Goal: Transaction & Acquisition: Purchase product/service

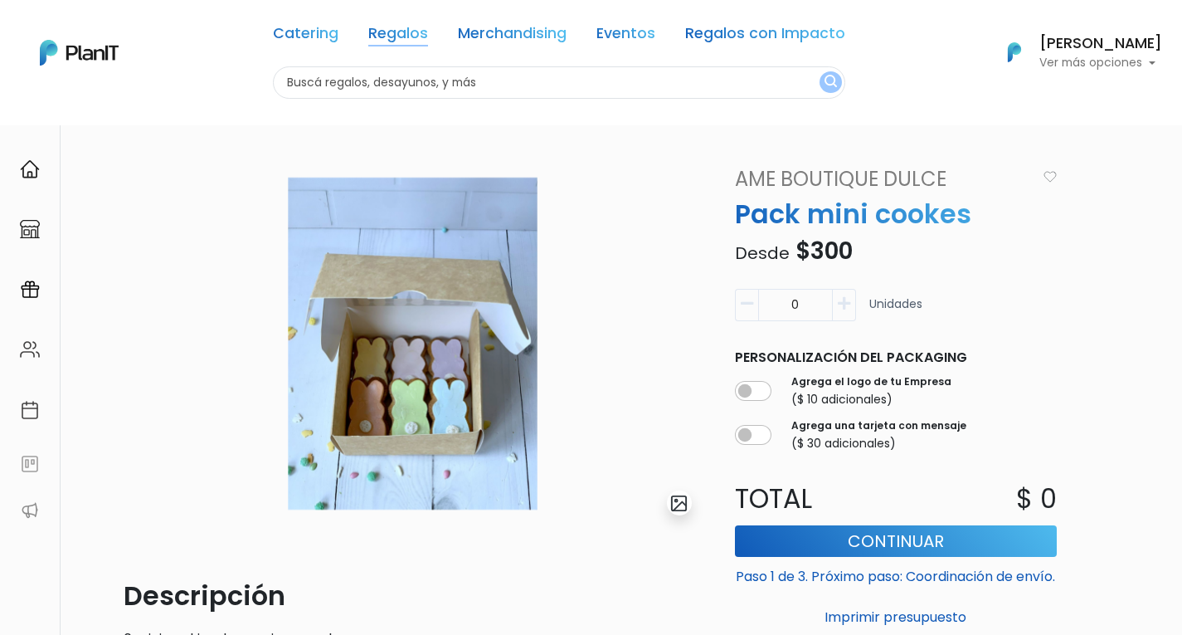
click at [406, 35] on link "Regalos" at bounding box center [398, 37] width 60 height 20
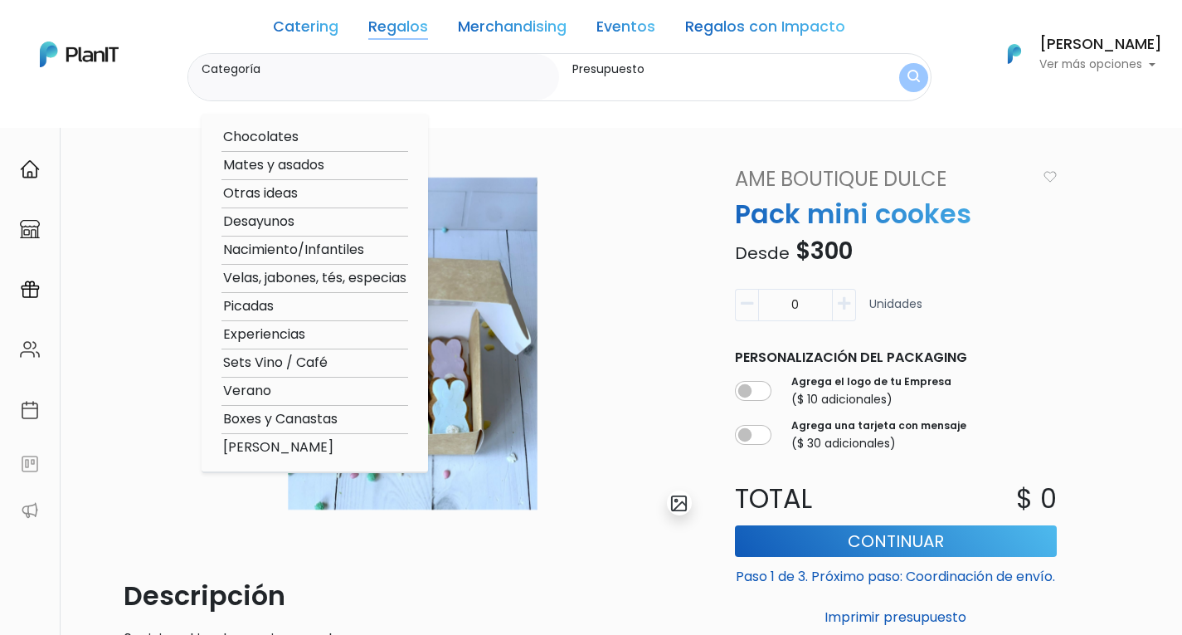
click at [513, 33] on link "Merchandising" at bounding box center [512, 30] width 109 height 20
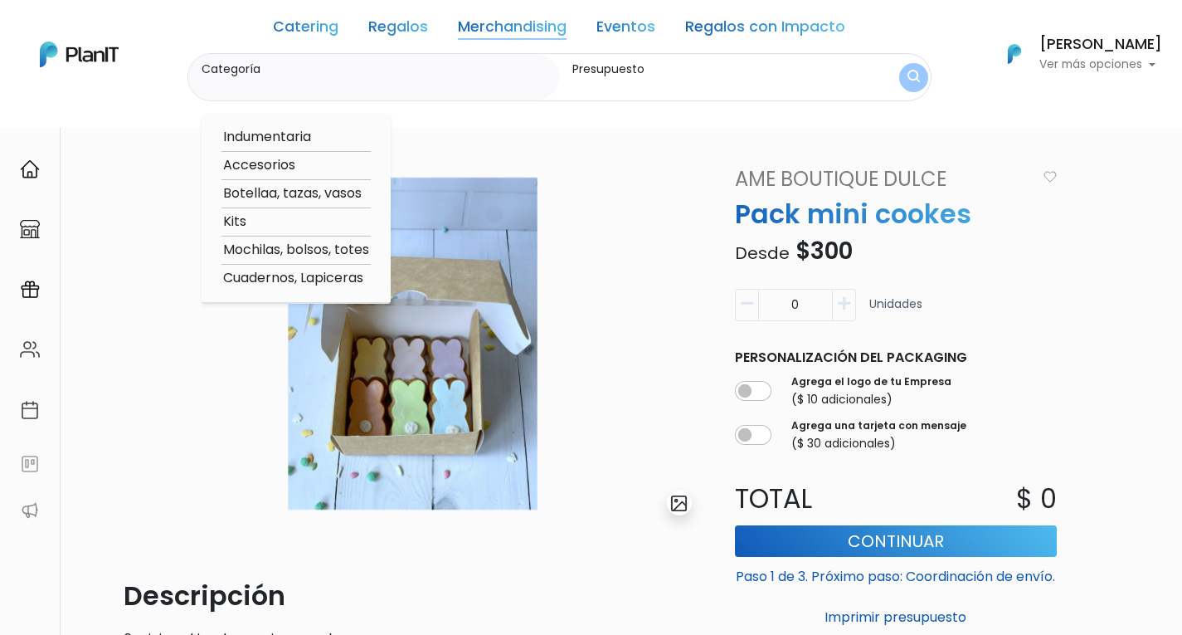
click at [513, 26] on link "Merchandising" at bounding box center [512, 30] width 109 height 20
click at [519, 35] on link "Merchandising" at bounding box center [512, 30] width 109 height 20
click at [394, 83] on input "Categoría" at bounding box center [378, 85] width 352 height 17
click at [301, 87] on input "Categoría" at bounding box center [378, 85] width 352 height 17
click at [338, 165] on option "Accesorios" at bounding box center [296, 165] width 149 height 21
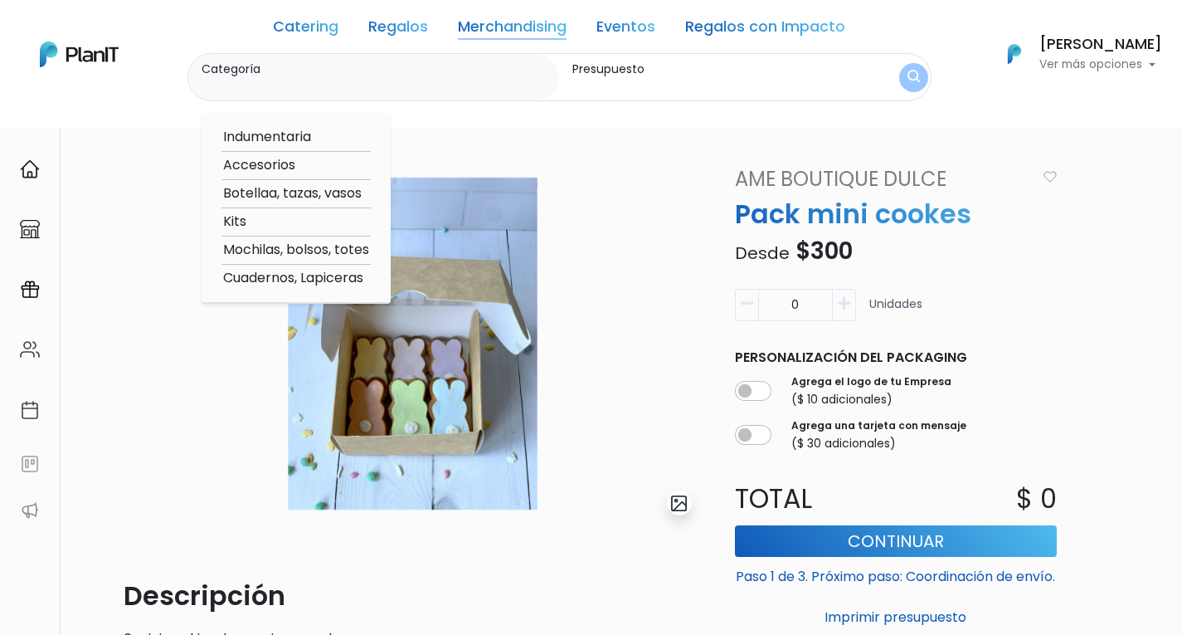
type input "Accesorios"
type input "$0 - $1000"
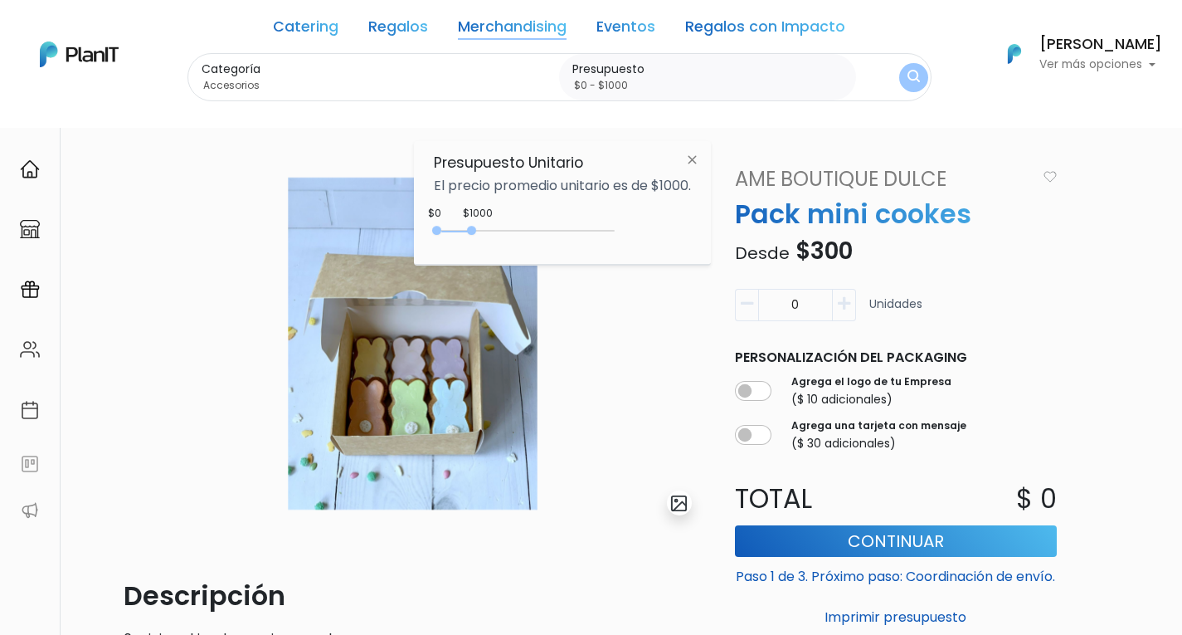
click at [901, 76] on button "submit" at bounding box center [913, 77] width 29 height 29
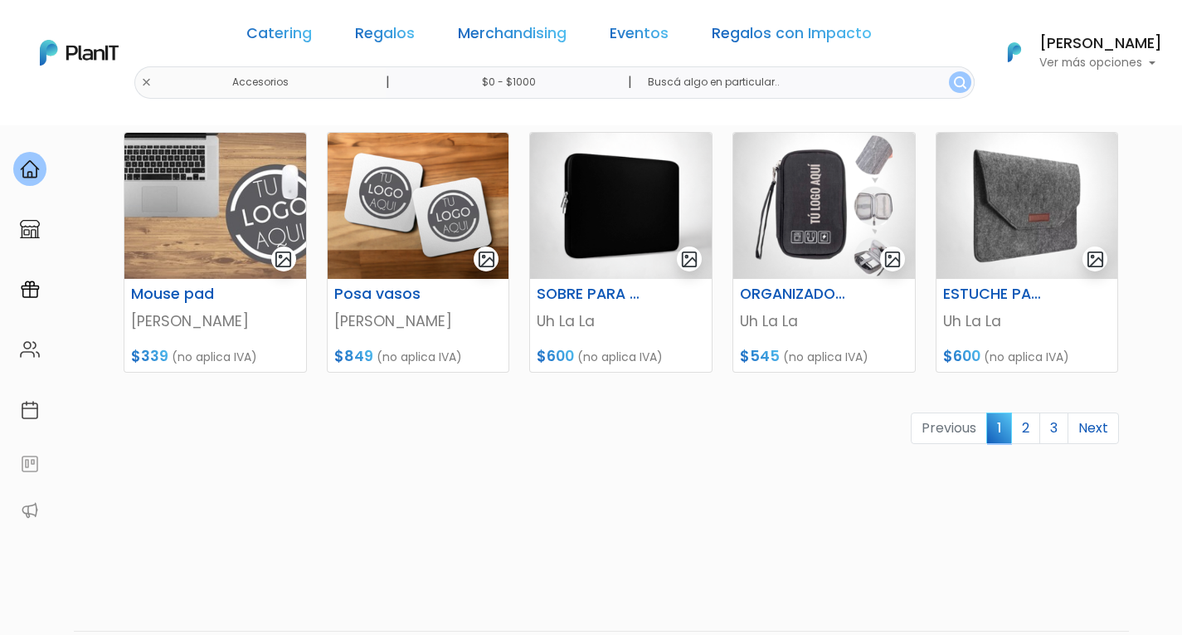
scroll to position [761, 0]
